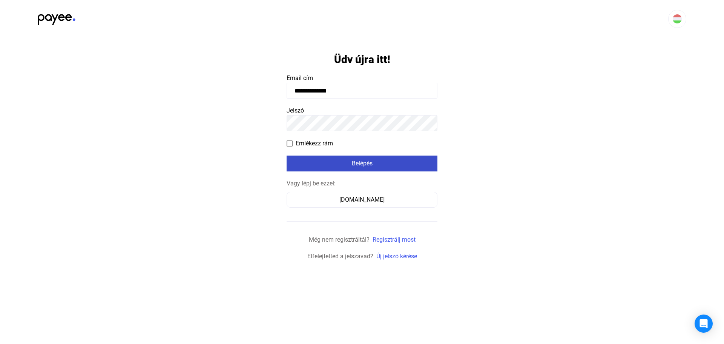
type input "**********"
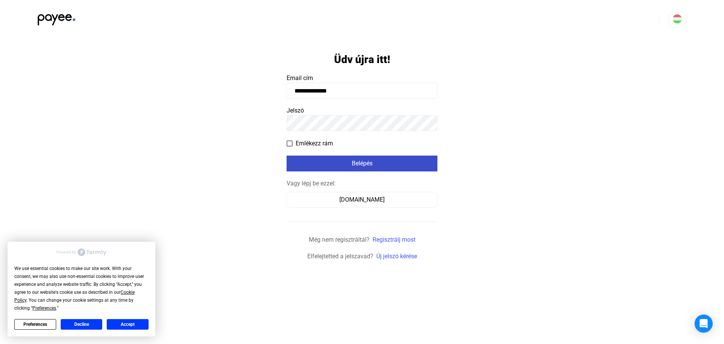
click at [320, 164] on div "Belépés" at bounding box center [362, 163] width 146 height 9
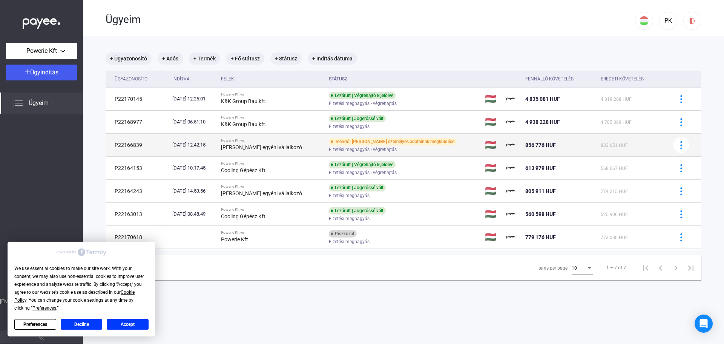
click at [192, 146] on div "[DATE] 12:42:15" at bounding box center [193, 145] width 43 height 8
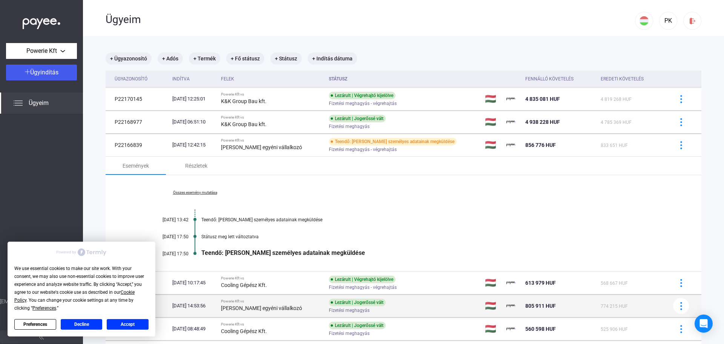
click at [449, 305] on div "Lezárult | Jogerőssé vált Fizetési meghagyás" at bounding box center [389, 305] width 120 height 15
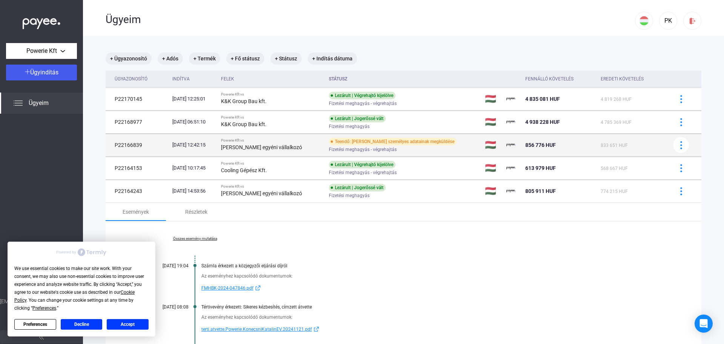
click at [459, 144] on td "Teendő: [PERSON_NAME] személyes adatainak megküldése Fizetési meghagyás - végre…" at bounding box center [404, 145] width 156 height 23
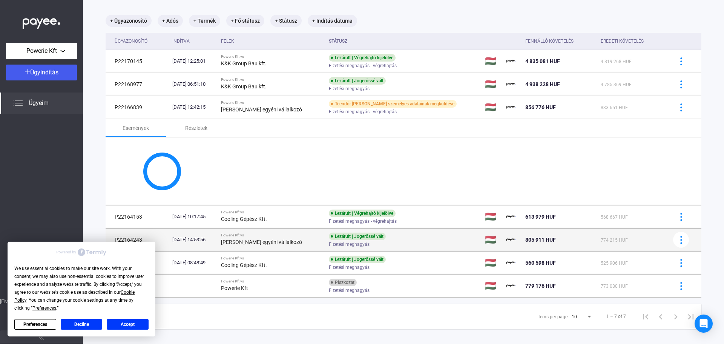
click at [440, 241] on div "Fizetési meghagyás" at bounding box center [389, 244] width 120 height 6
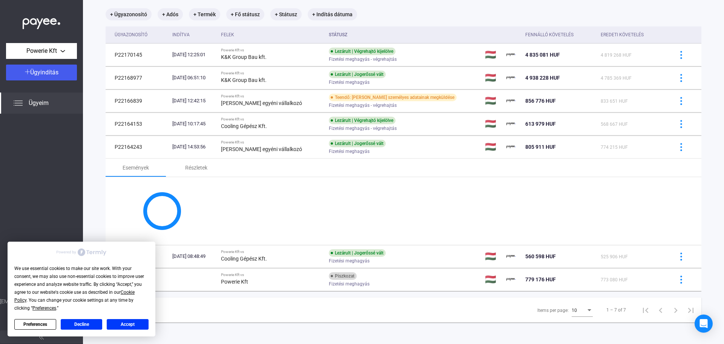
scroll to position [45, 0]
click at [132, 321] on button "Accept" at bounding box center [128, 324] width 42 height 11
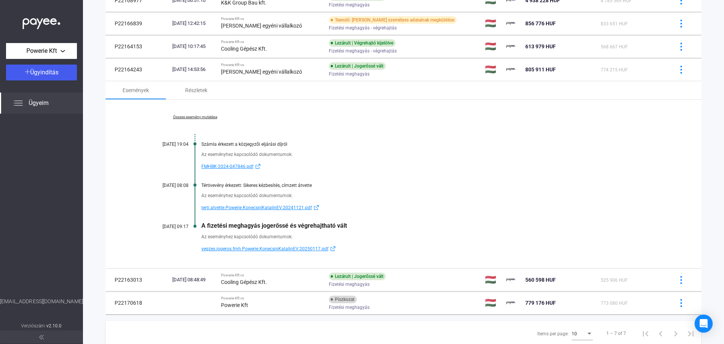
scroll to position [108, 0]
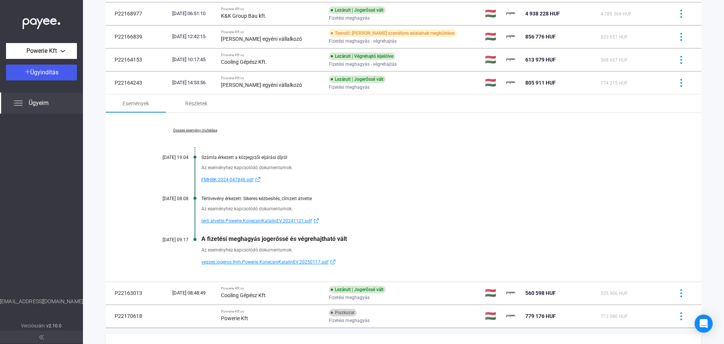
click at [222, 262] on span "vegzes.jogeros.fmh.Powerie.KonecsniKatalinEV.20250117.pdf" at bounding box center [264, 261] width 127 height 9
click at [223, 181] on span "FMHBK-2024-047846.pdf" at bounding box center [227, 179] width 52 height 9
click at [200, 130] on link "Összes esemény mutatása" at bounding box center [194, 130] width 103 height 5
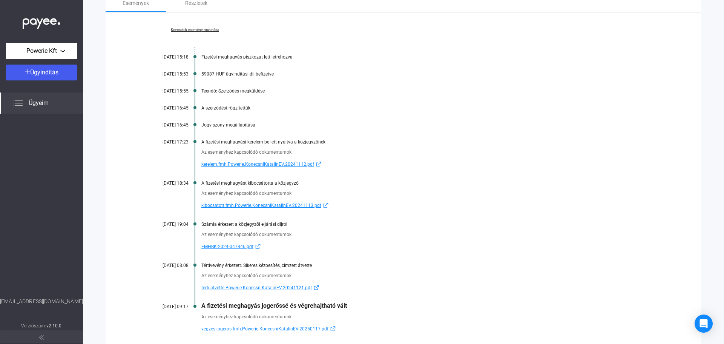
scroll to position [221, 0]
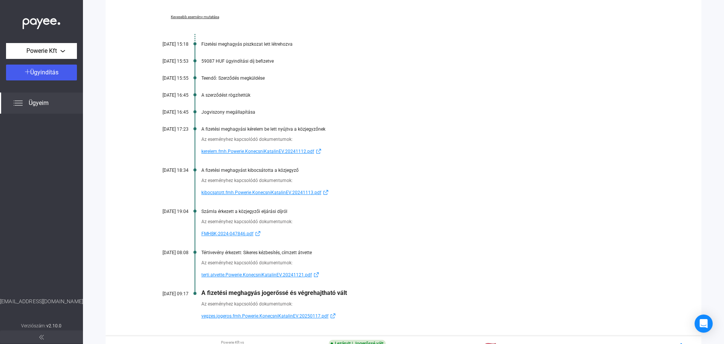
click at [269, 192] on span "kibocsatott.fmh.Powerie.KonecsniKatalinEV.20241113.pdf" at bounding box center [261, 192] width 120 height 9
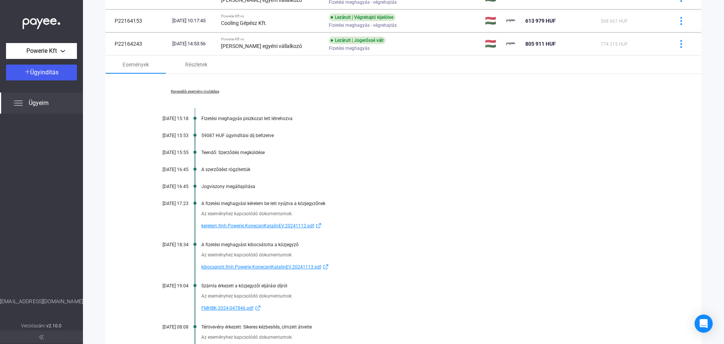
scroll to position [71, 0]
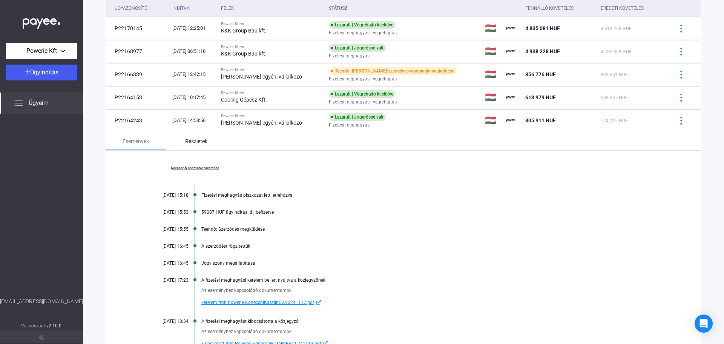
click at [204, 140] on div "Részletek" at bounding box center [196, 141] width 22 height 9
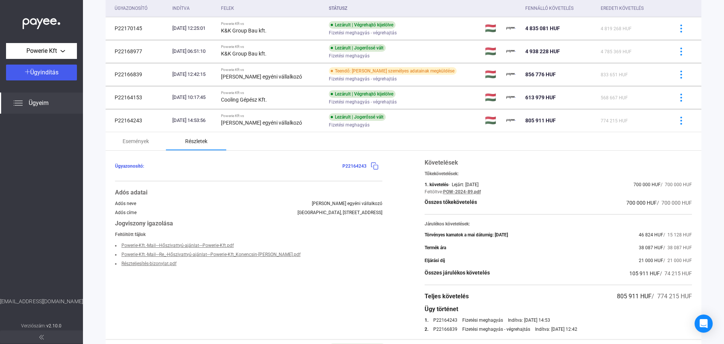
scroll to position [108, 0]
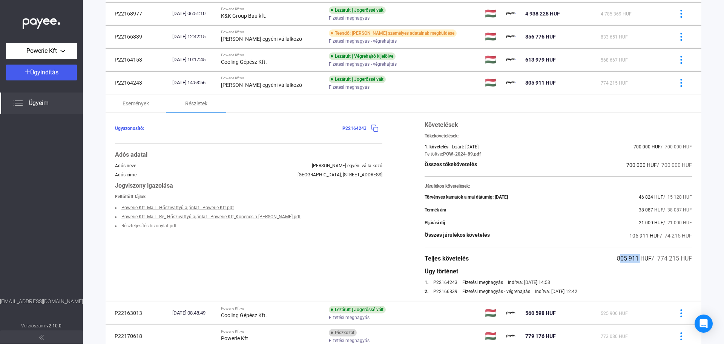
drag, startPoint x: 601, startPoint y: 259, endPoint x: 631, endPoint y: 259, distance: 29.8
click at [631, 259] on div "Teljes követelés 805 911 HUF / 774 215 HUF" at bounding box center [558, 258] width 267 height 9
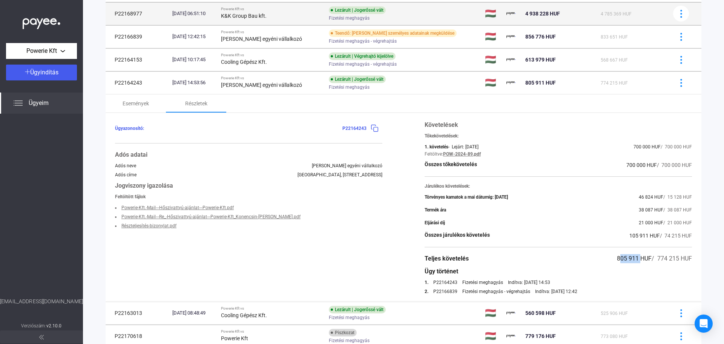
copy span "805 911"
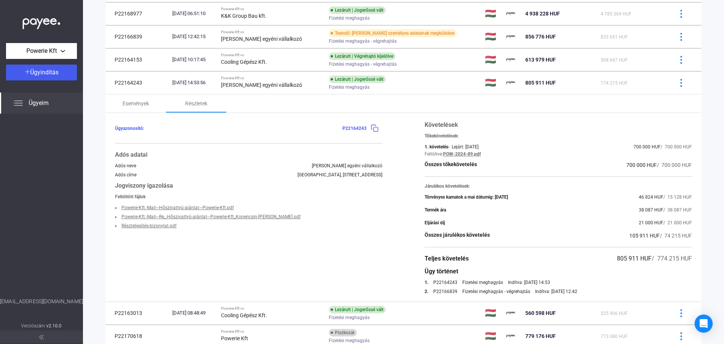
click at [615, 206] on div "Termék ára 38 087 HUF / 38 087 HUF" at bounding box center [558, 209] width 267 height 9
click at [340, 264] on div "Ügyazonosító: P22164243 Adós adatai Adós neve [PERSON_NAME] egyéni vállalkozó A…" at bounding box center [248, 207] width 267 height 174
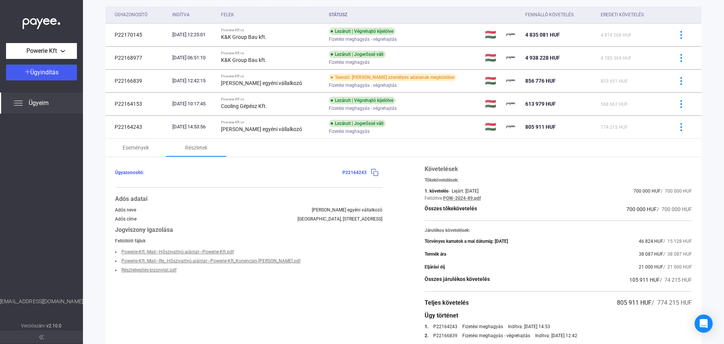
scroll to position [0, 0]
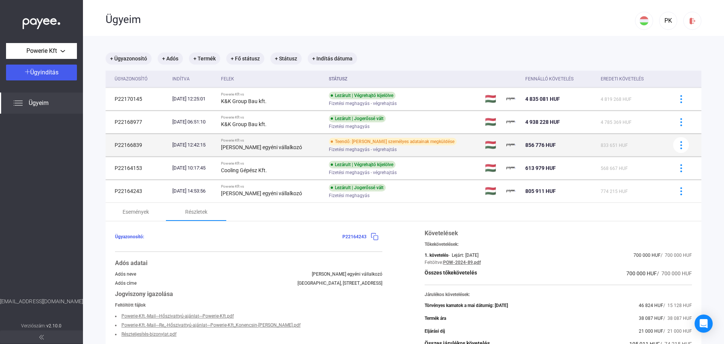
click at [449, 142] on div "Teendő: [PERSON_NAME] személyes adatainak megküldése Fizetési meghagyás - végre…" at bounding box center [389, 145] width 120 height 15
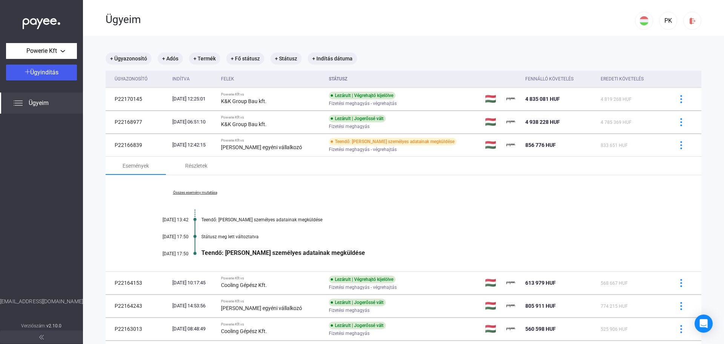
click at [206, 191] on link "Összes esemény mutatása" at bounding box center [194, 192] width 103 height 5
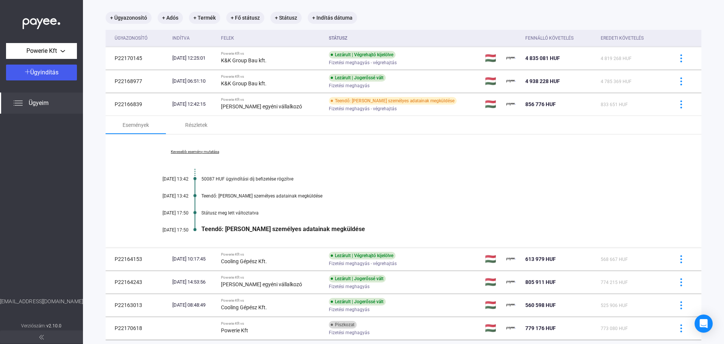
scroll to position [53, 0]
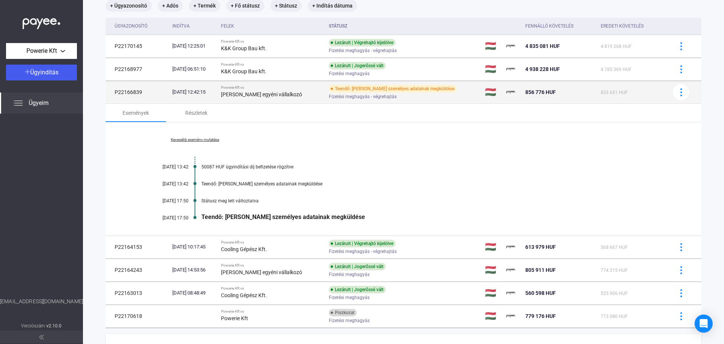
drag, startPoint x: 558, startPoint y: 91, endPoint x: 524, endPoint y: 91, distance: 34.3
click at [524, 91] on td "856 776 HUF" at bounding box center [559, 92] width 75 height 23
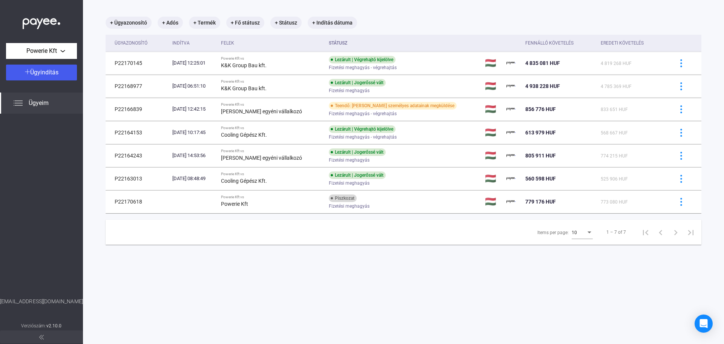
scroll to position [36, 0]
copy span "856 776 HUF"
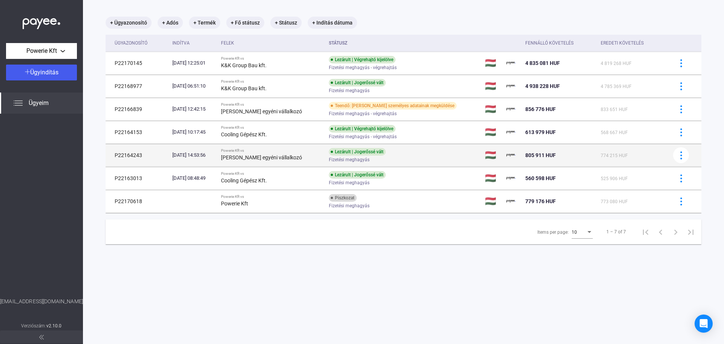
click at [424, 148] on div "Lezárult | Jogerőssé vált Fizetési meghagyás" at bounding box center [389, 155] width 120 height 15
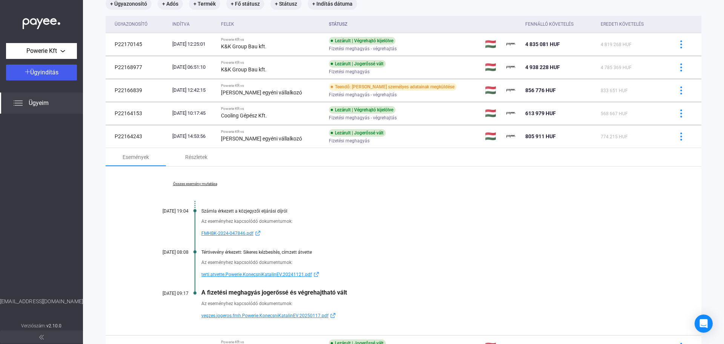
scroll to position [53, 0]
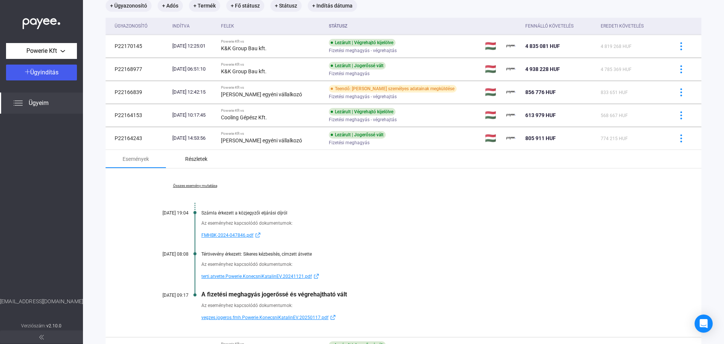
click at [193, 161] on div "Részletek" at bounding box center [196, 158] width 22 height 9
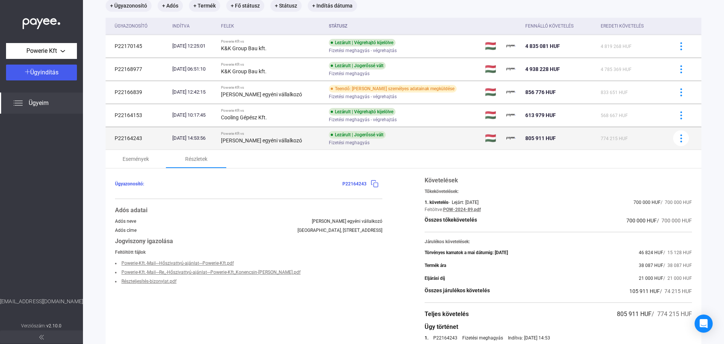
click at [320, 135] on div "Powerie Kft vs" at bounding box center [272, 133] width 102 height 5
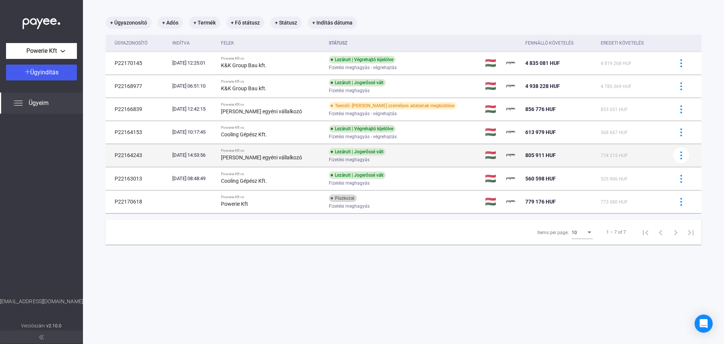
scroll to position [36, 0]
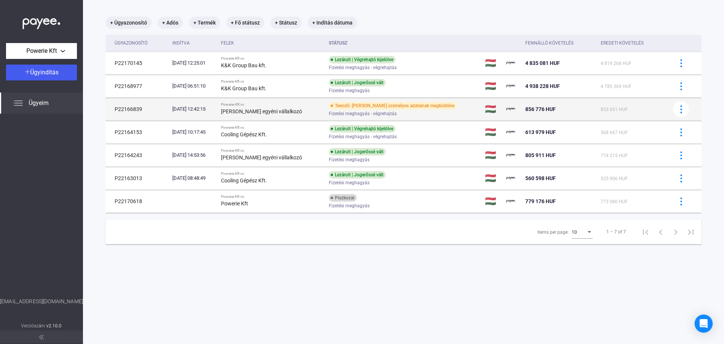
click at [308, 106] on div "Powerie Kft vs" at bounding box center [272, 104] width 102 height 5
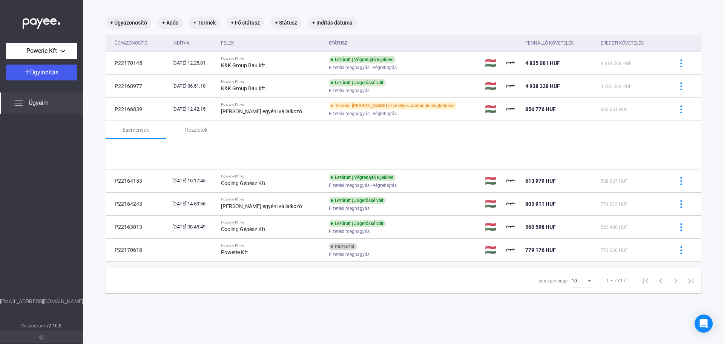
scroll to position [53, 0]
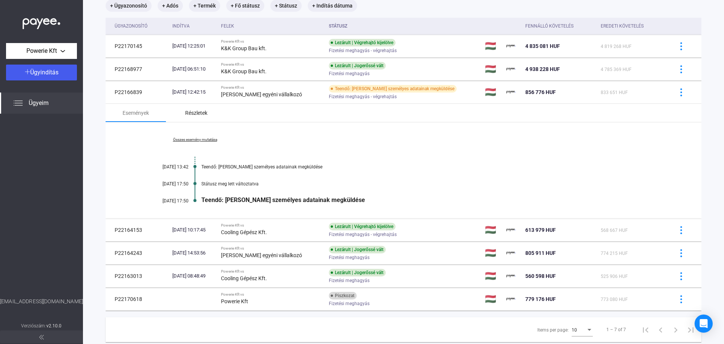
click at [191, 118] on div "Részletek" at bounding box center [196, 113] width 60 height 18
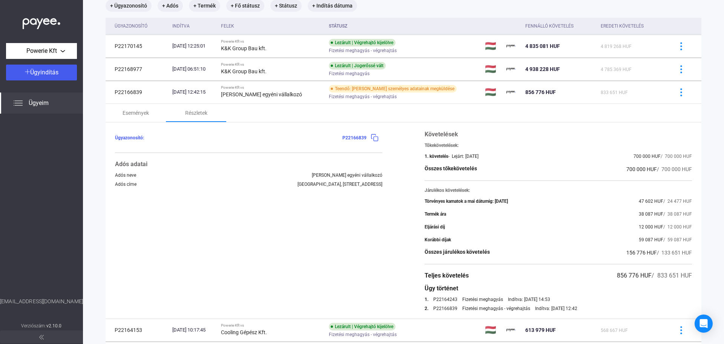
click at [386, 253] on div "Ügyazonosító: P22166839 Adós adatai Adós neve [PERSON_NAME] egyéni vállalkozó A…" at bounding box center [404, 220] width 596 height 196
